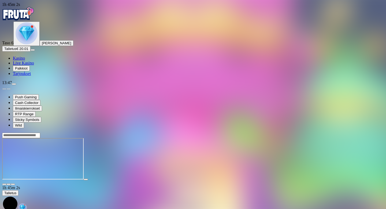
click at [4, 184] on span "close icon" at bounding box center [4, 184] width 0 height 0
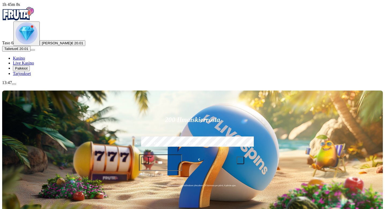
click at [27, 44] on img "Primary" at bounding box center [27, 33] width 22 height 22
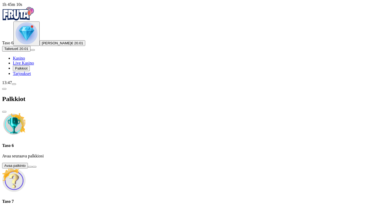
click at [32, 166] on button at bounding box center [30, 167] width 4 height 2
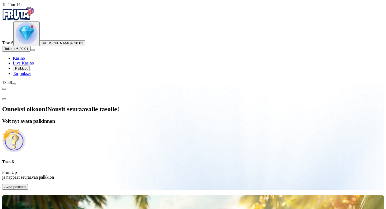
click at [26, 185] on span "Avaa palkinto" at bounding box center [14, 187] width 21 height 4
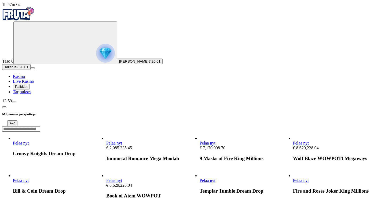
click at [309, 141] on span "Pelaa nyt" at bounding box center [301, 143] width 16 height 5
